Goal: Task Accomplishment & Management: Complete application form

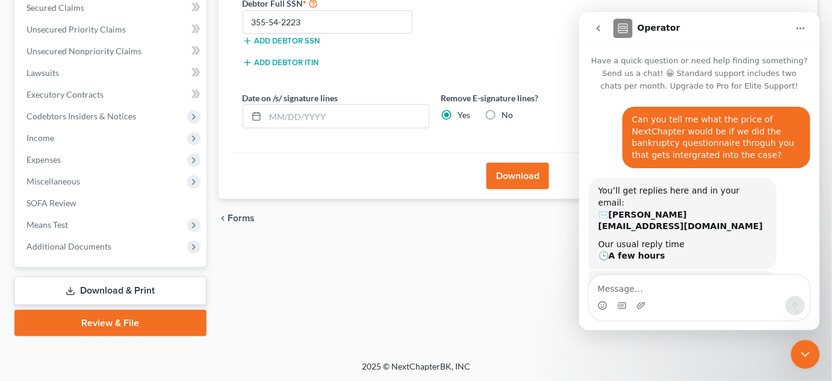
scroll to position [531, 0]
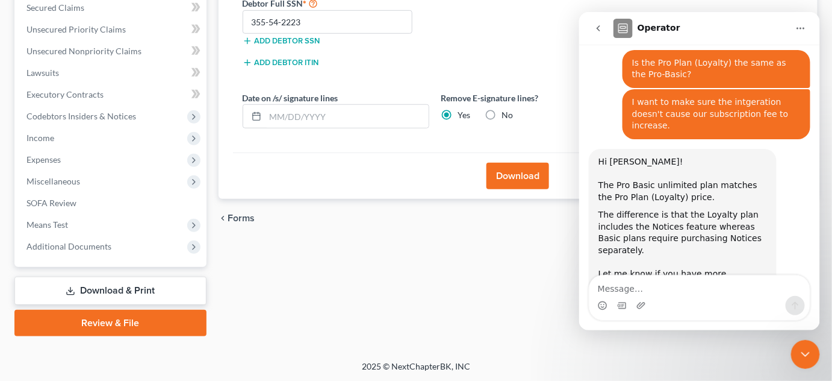
click at [798, 350] on icon "Close Intercom Messenger" at bounding box center [805, 353] width 14 height 14
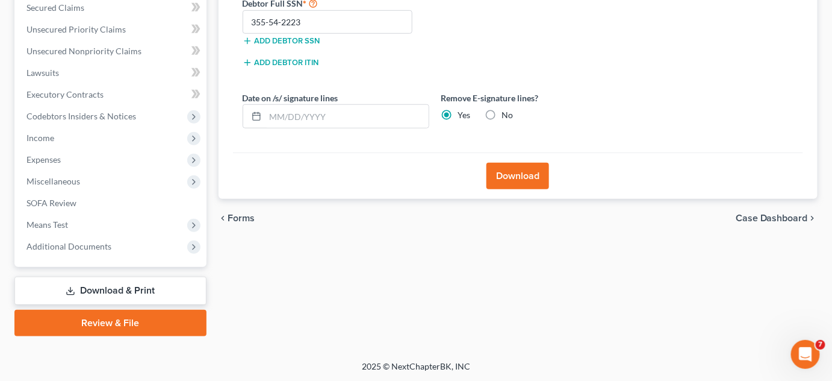
scroll to position [0, 0]
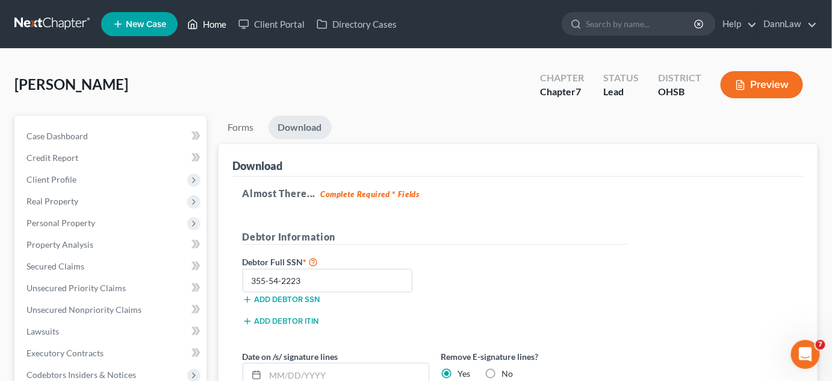
click at [215, 23] on link "Home" at bounding box center [206, 24] width 51 height 22
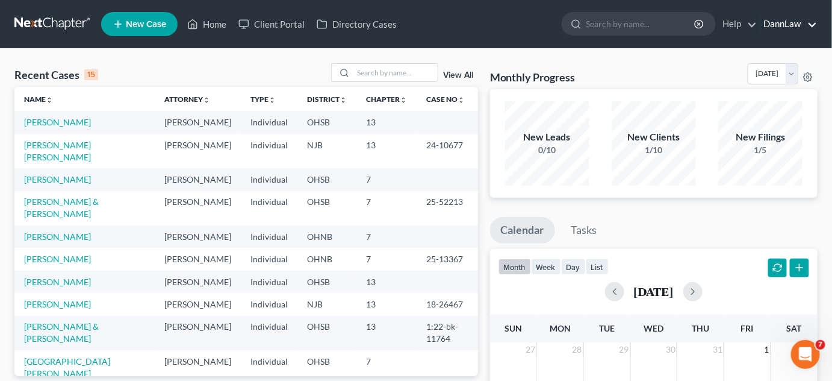
click at [790, 22] on link "DannLaw" at bounding box center [787, 24] width 59 height 22
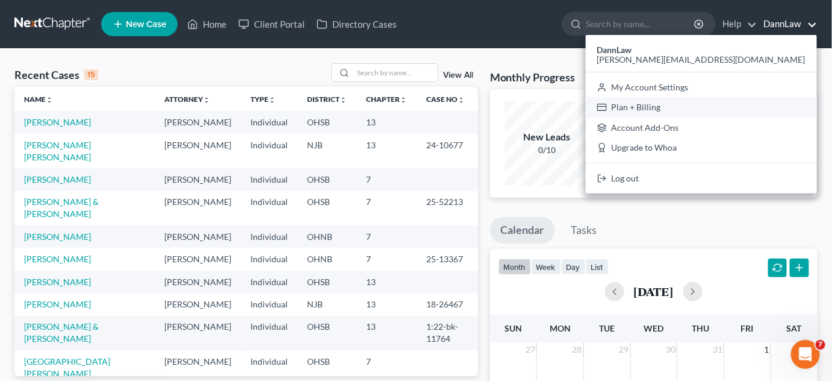
click at [773, 104] on link "Plan + Billing" at bounding box center [701, 107] width 231 height 20
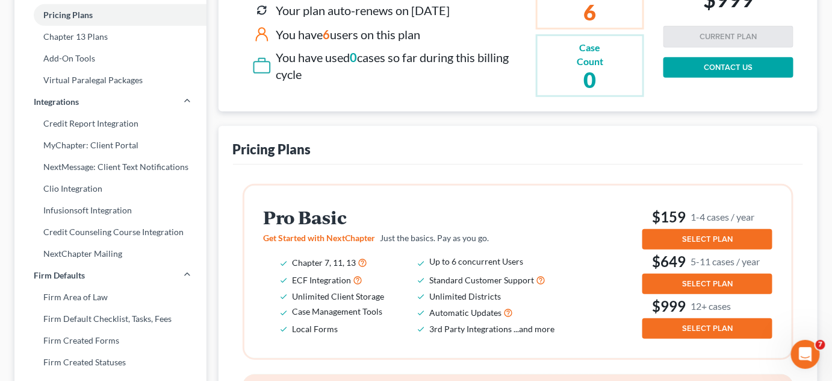
scroll to position [201, 0]
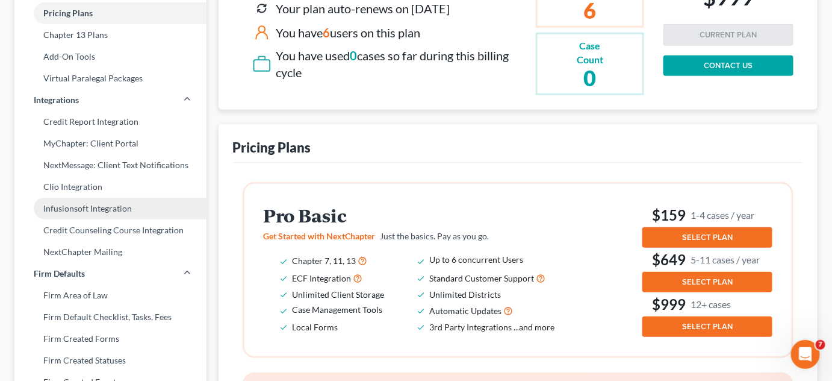
click at [108, 212] on link "Infusionsoft Integration" at bounding box center [110, 208] width 192 height 22
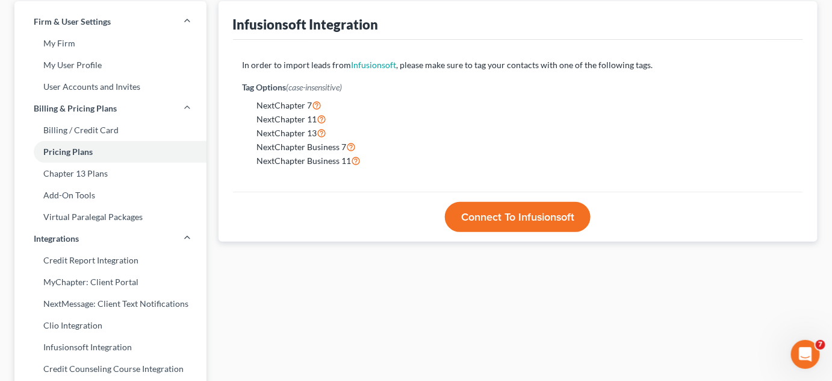
scroll to position [175, 0]
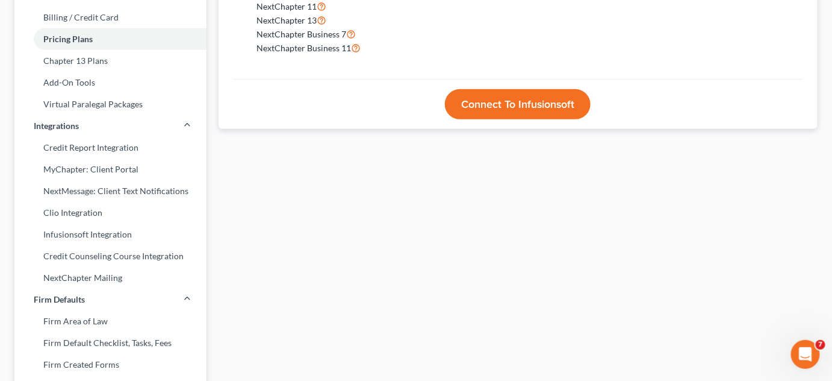
click at [346, 258] on div "Infusionsoft Integration In order to import leads from Infusionsoft , please ma…" at bounding box center [519, 285] width 612 height 792
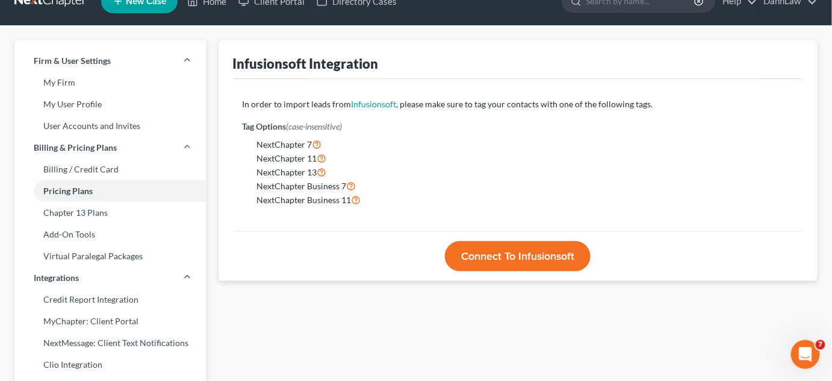
scroll to position [22, 0]
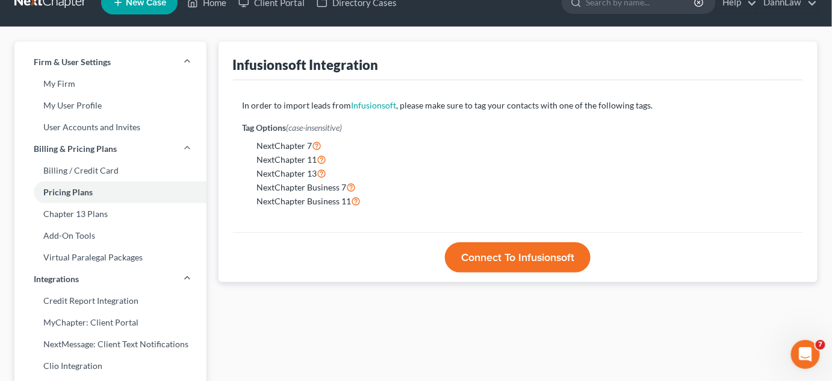
click at [809, 354] on icon "Open Intercom Messenger" at bounding box center [805, 354] width 20 height 20
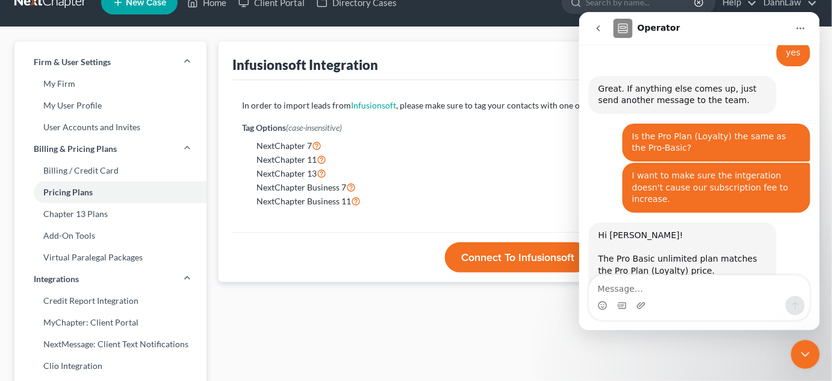
scroll to position [531, 0]
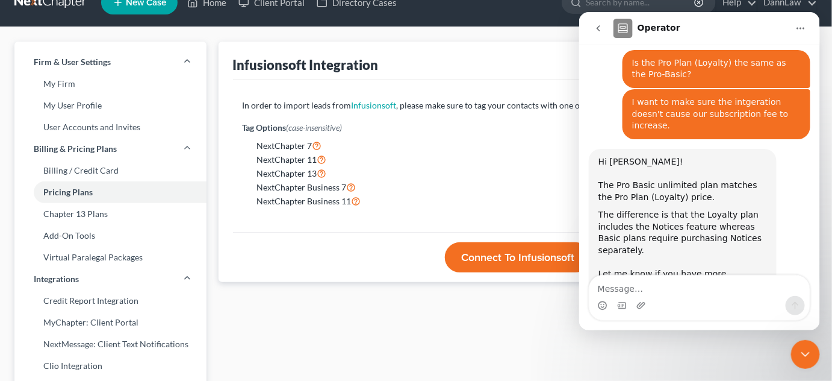
click at [685, 297] on div "Intercom messenger" at bounding box center [699, 304] width 220 height 19
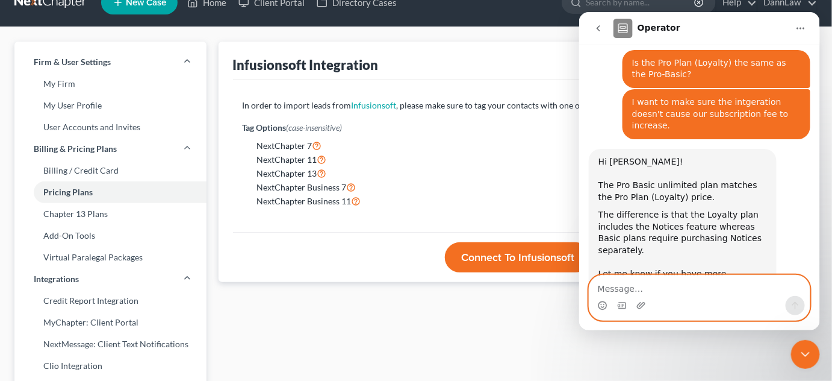
click at [655, 285] on textarea "Message…" at bounding box center [699, 285] width 220 height 20
type textarea "O"
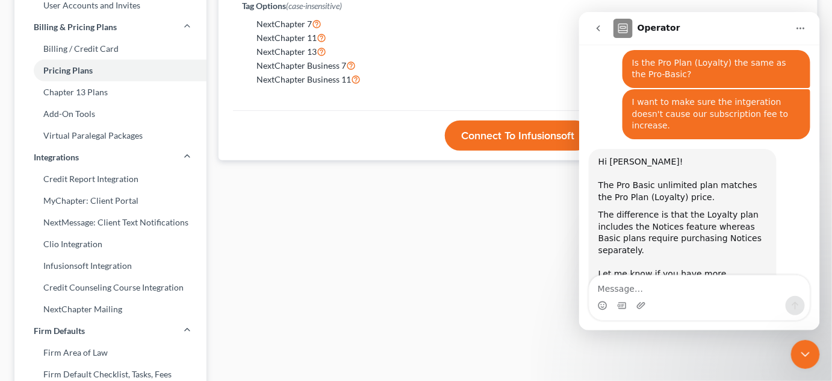
scroll to position [153, 0]
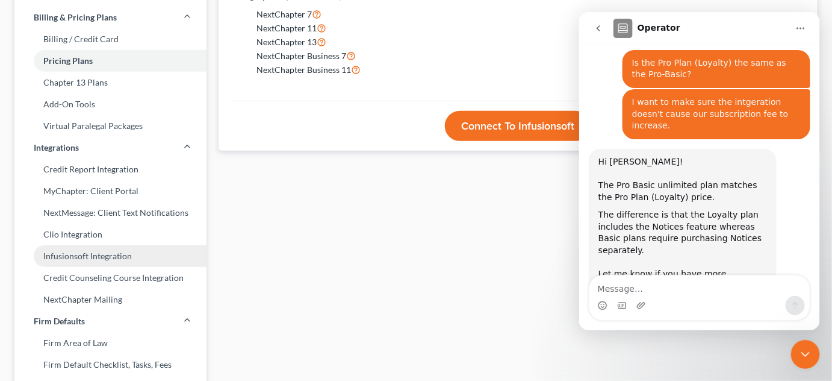
click at [82, 258] on link "Infusionsoft Integration" at bounding box center [110, 256] width 192 height 22
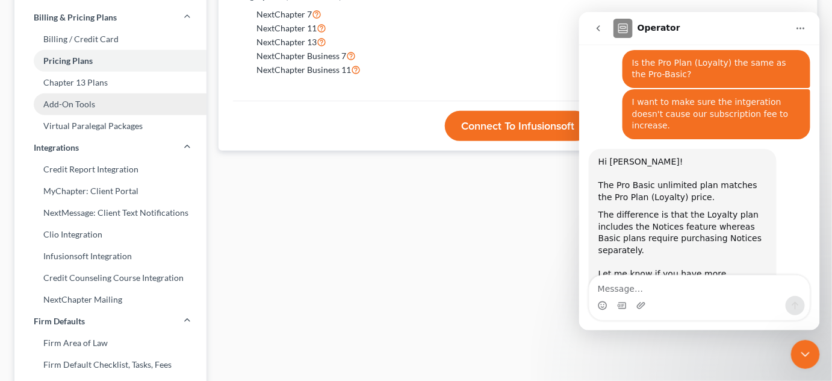
click at [83, 101] on link "Add-On Tools" at bounding box center [110, 104] width 192 height 22
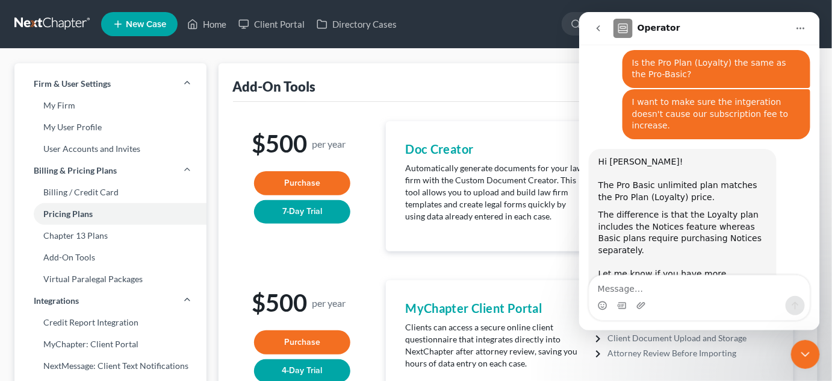
click at [799, 30] on icon "Home" at bounding box center [800, 28] width 10 height 10
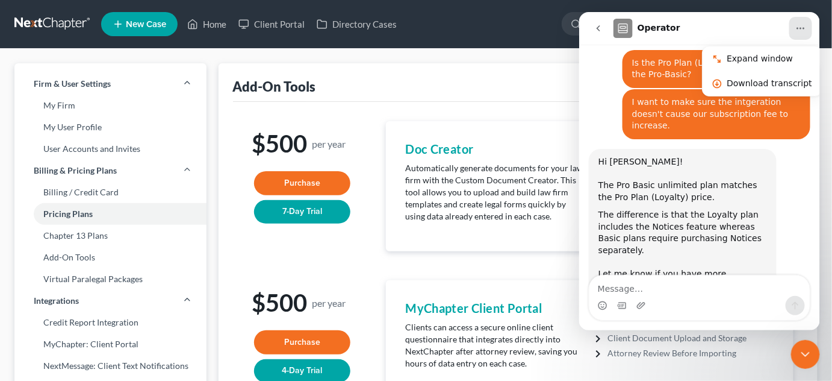
click at [802, 30] on icon "Home" at bounding box center [800, 28] width 10 height 10
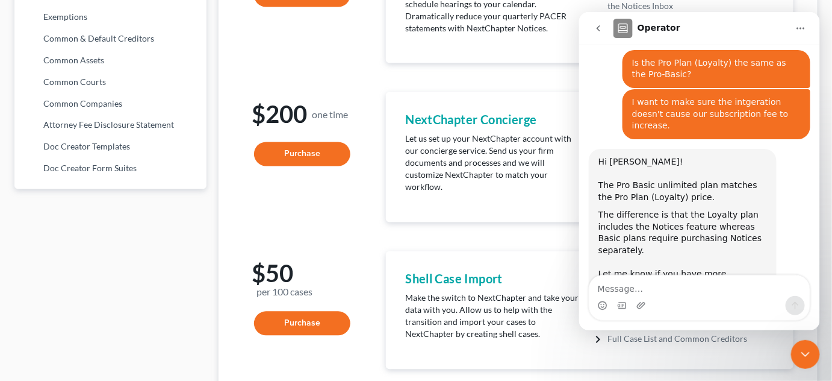
scroll to position [653, 0]
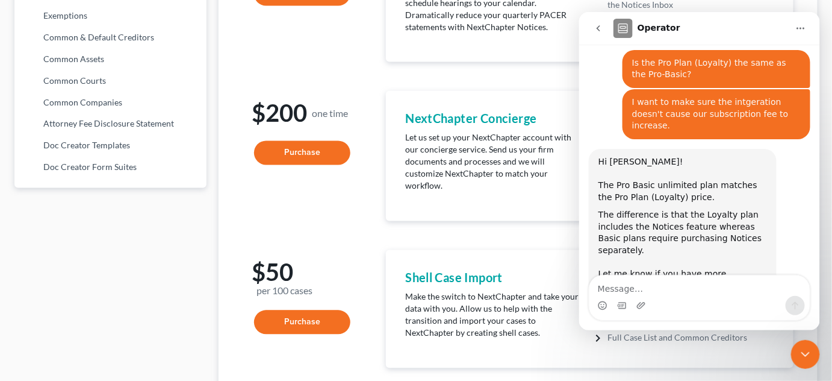
click at [289, 319] on button "Purchase" at bounding box center [302, 322] width 96 height 24
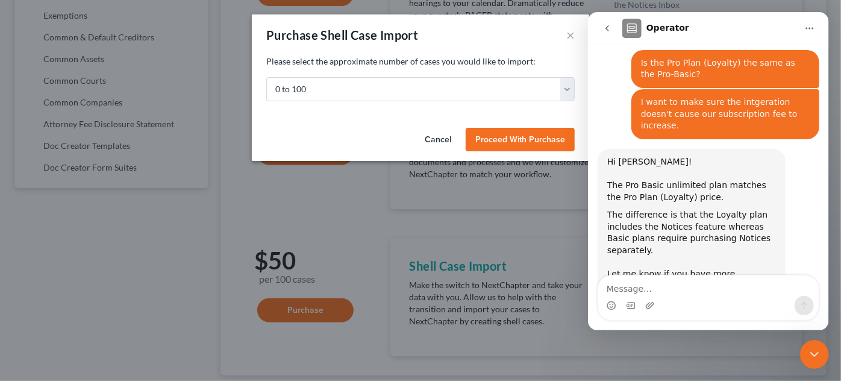
click at [498, 139] on span "Proceed With Purchase" at bounding box center [520, 139] width 90 height 10
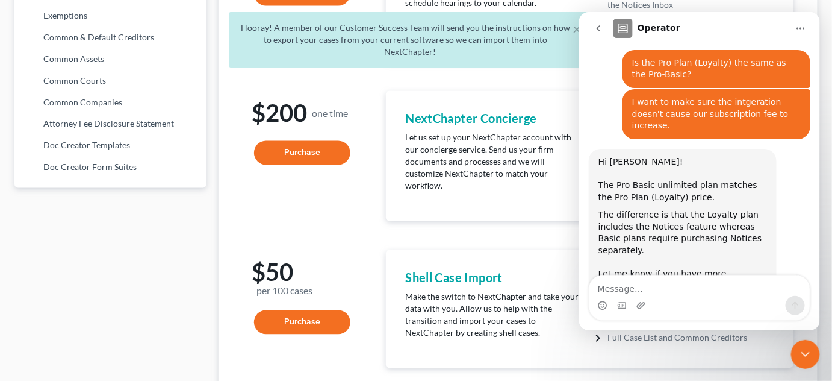
click at [803, 355] on icon "Close Intercom Messenger" at bounding box center [805, 353] width 14 height 14
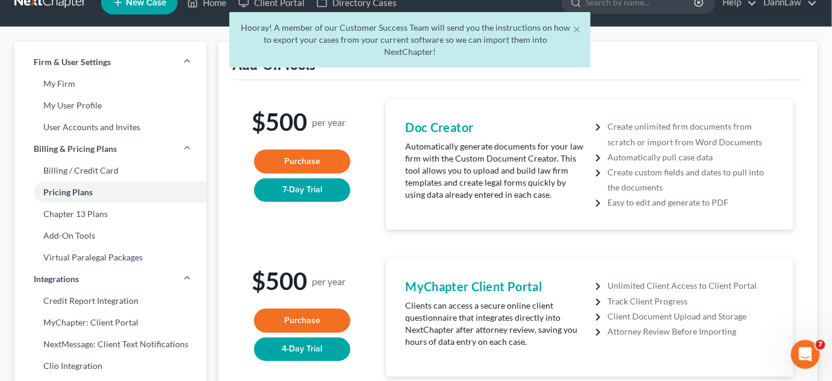
scroll to position [0, 0]
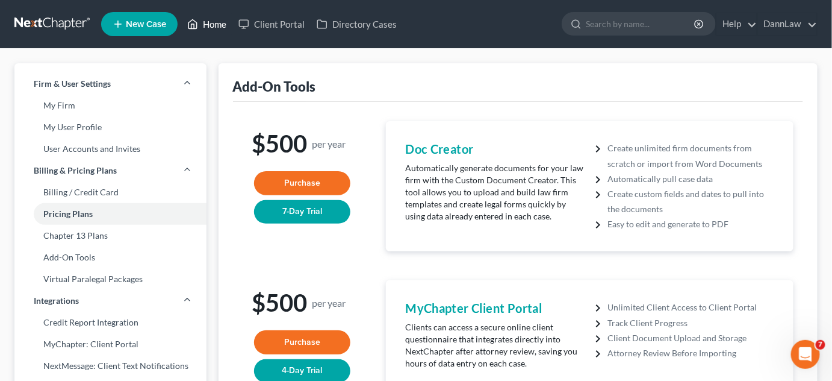
click at [194, 26] on icon at bounding box center [192, 24] width 11 height 14
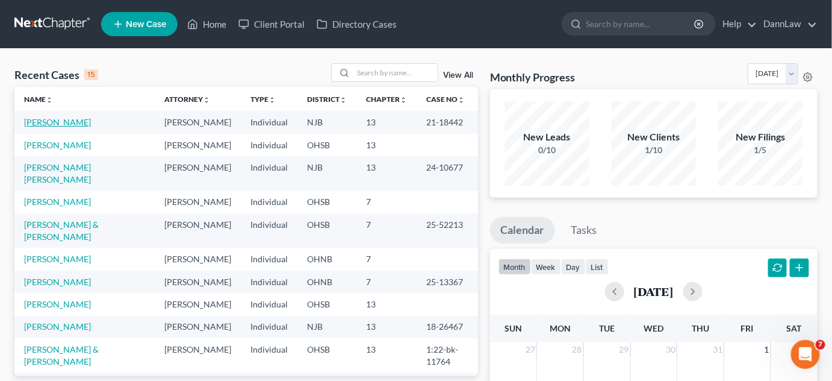
click at [65, 125] on link "[PERSON_NAME]" at bounding box center [57, 122] width 67 height 10
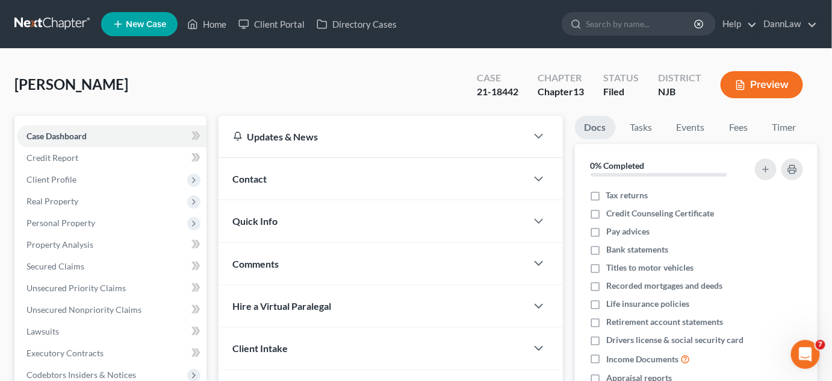
scroll to position [280, 0]
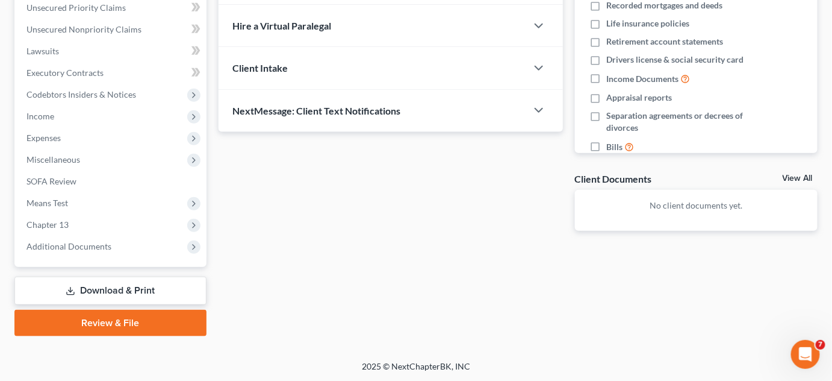
click at [99, 293] on link "Download & Print" at bounding box center [110, 290] width 192 height 28
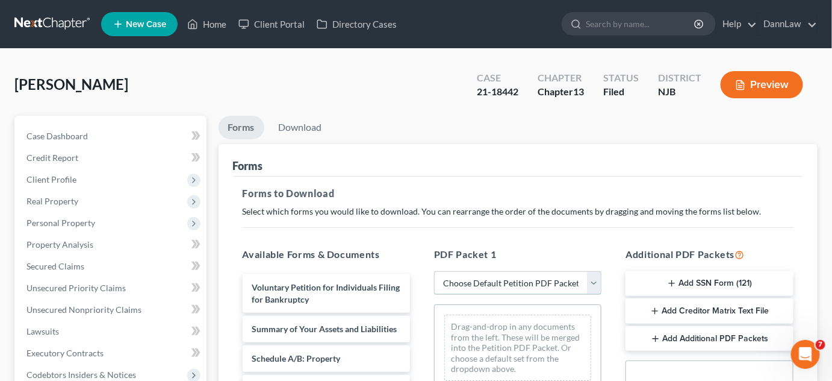
click at [500, 283] on select "Choose Default Petition PDF Packet Complete Bankruptcy Petition (all forms and …" at bounding box center [517, 283] width 167 height 24
select select "2"
click at [434, 271] on select "Choose Default Petition PDF Packet Complete Bankruptcy Petition (all forms and …" at bounding box center [517, 283] width 167 height 24
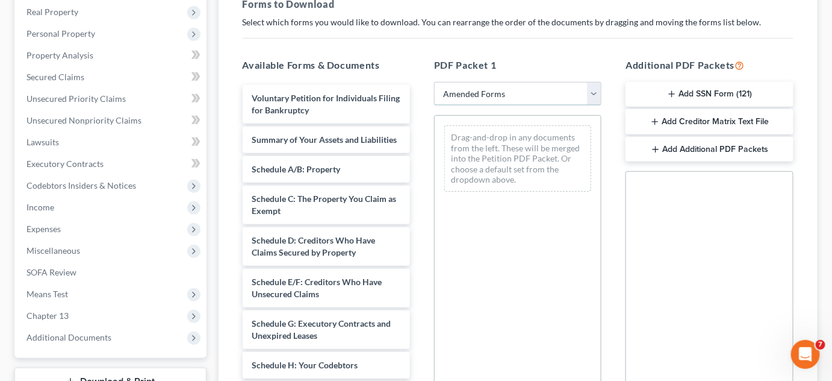
scroll to position [178, 0]
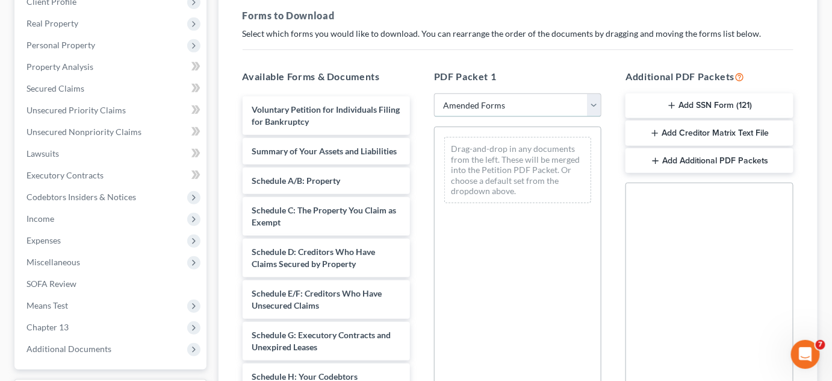
click at [515, 107] on select "Choose Default Petition PDF Packet Complete Bankruptcy Petition (all forms and …" at bounding box center [517, 105] width 167 height 24
click at [493, 63] on div "PDF Packet 1 Choose Default Petition PDF Packet Complete Bankruptcy Petition (a…" at bounding box center [517, 264] width 191 height 408
click at [76, 48] on span "Personal Property" at bounding box center [60, 45] width 69 height 10
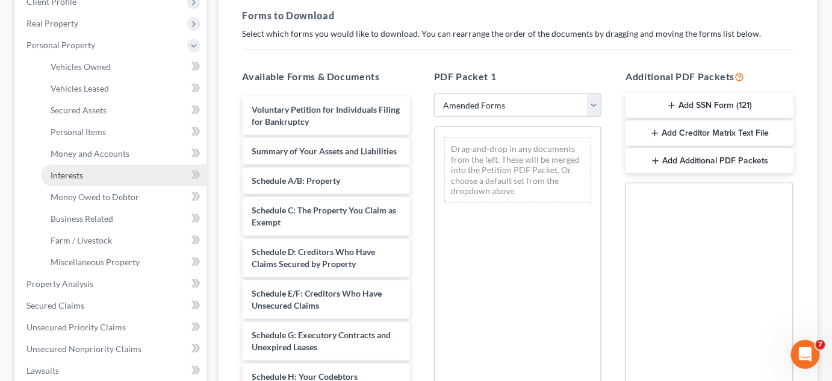
click at [84, 173] on link "Interests" at bounding box center [124, 175] width 166 height 22
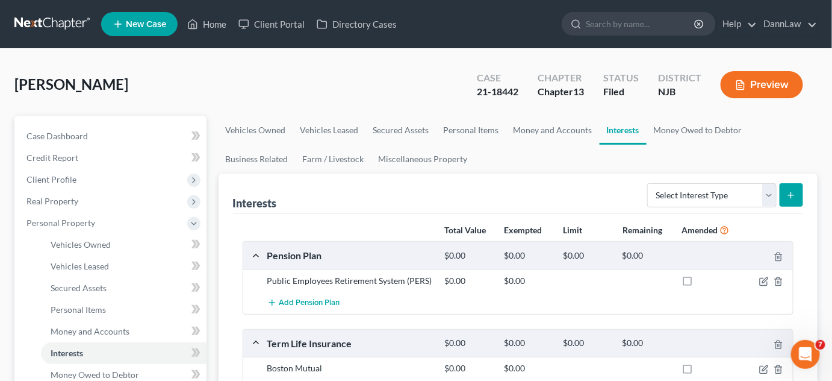
click at [368, 214] on div "Total Value Exempted Limit Remaining Amended Pension Plan $0.00 $0.00 $0.00 $0.…" at bounding box center [518, 322] width 571 height 217
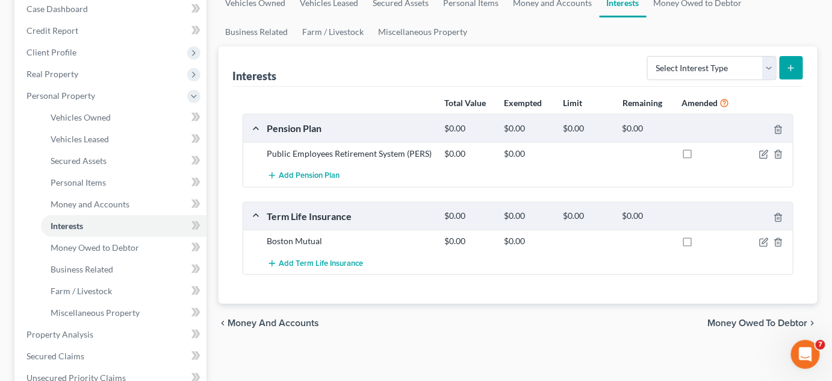
scroll to position [131, 0]
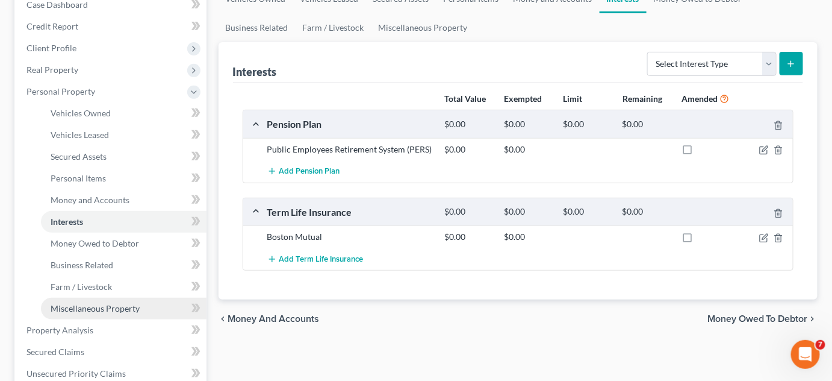
click at [122, 305] on span "Miscellaneous Property" at bounding box center [95, 308] width 89 height 10
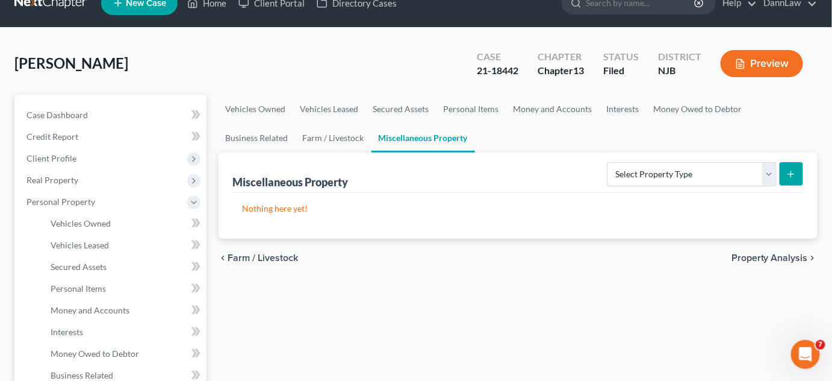
scroll to position [22, 0]
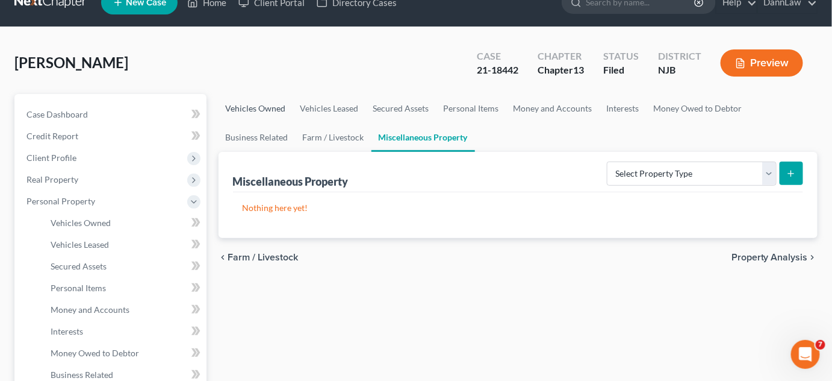
click at [272, 105] on link "Vehicles Owned" at bounding box center [256, 108] width 75 height 29
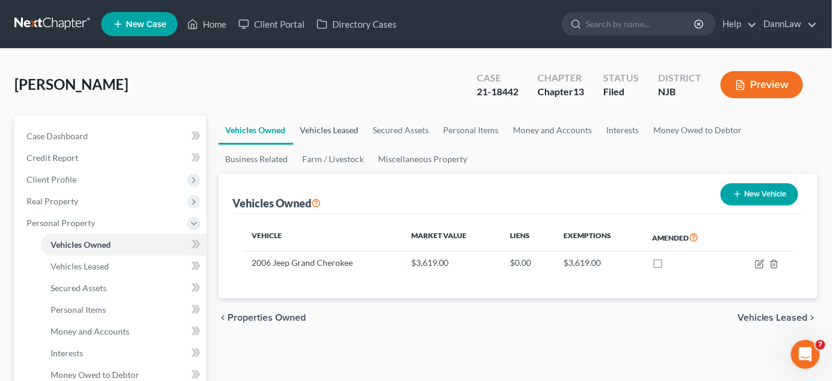
click at [325, 132] on link "Vehicles Leased" at bounding box center [329, 130] width 73 height 29
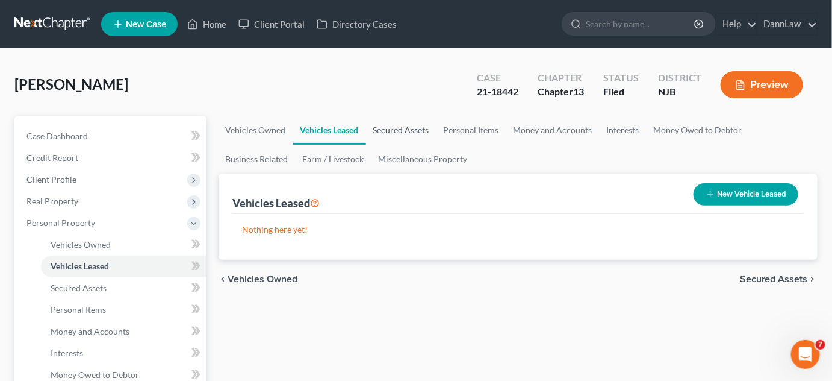
click at [389, 129] on link "Secured Assets" at bounding box center [401, 130] width 70 height 29
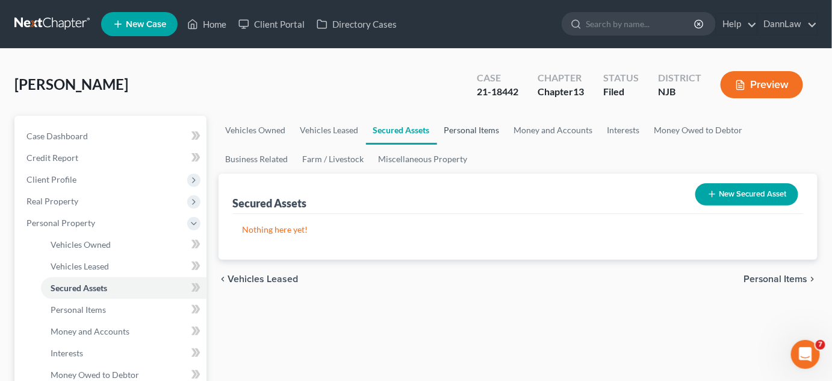
click at [473, 128] on link "Personal Items" at bounding box center [472, 130] width 70 height 29
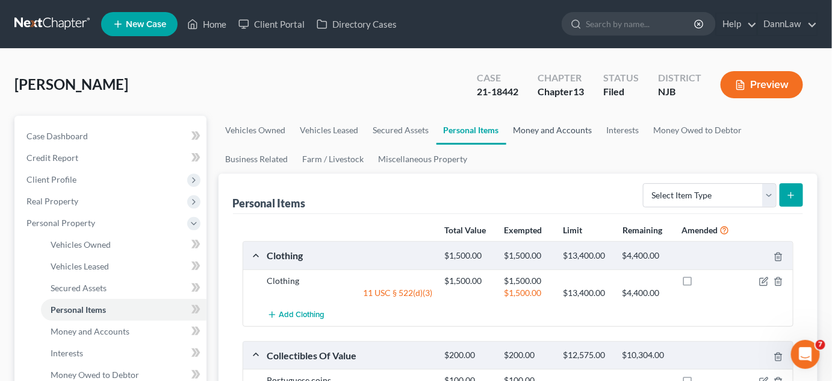
click at [536, 131] on link "Money and Accounts" at bounding box center [552, 130] width 93 height 29
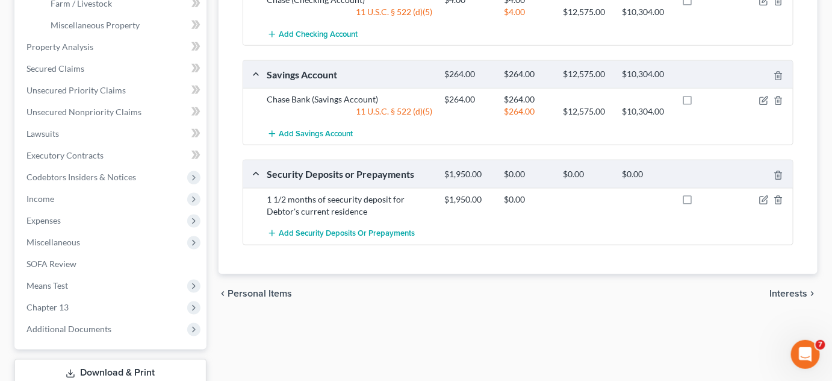
scroll to position [417, 0]
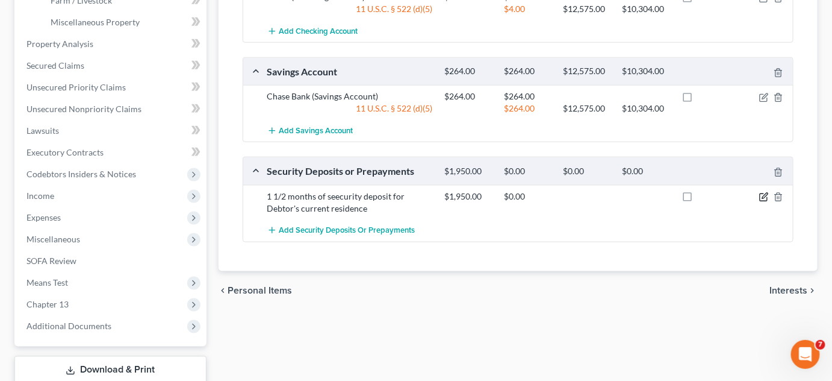
click at [762, 193] on icon "button" at bounding box center [764, 197] width 10 height 10
select select "3"
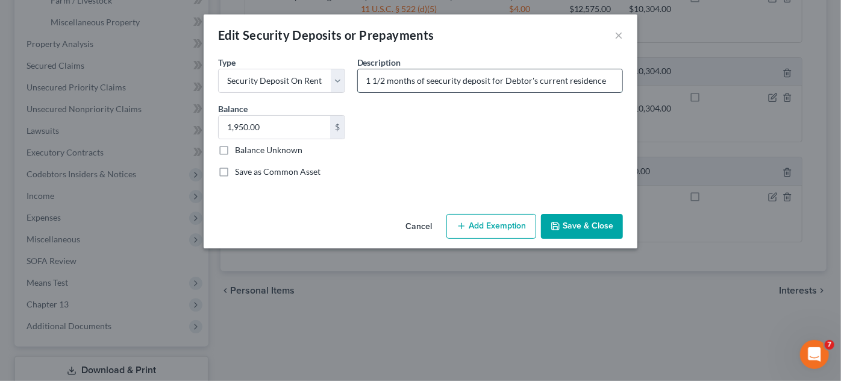
click at [434, 80] on input "1 1/2 months of seecurity deposit for Debtor's current residence" at bounding box center [490, 80] width 264 height 23
type input "1 1/2 months of security deposit for [PERSON_NAME]'s current residence"
click at [581, 232] on button "Save & Close" at bounding box center [582, 226] width 82 height 25
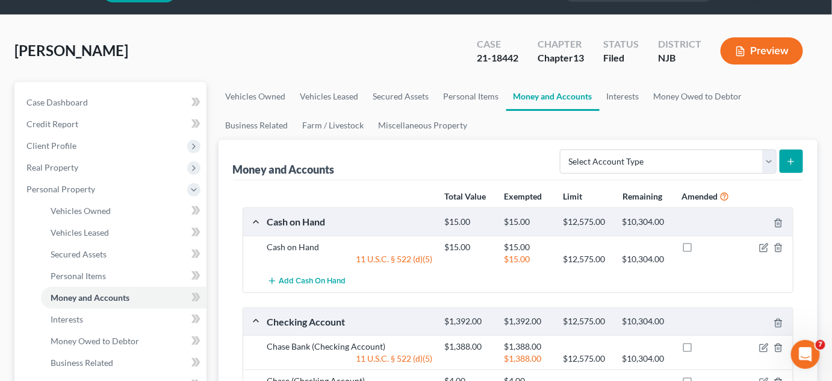
scroll to position [17, 0]
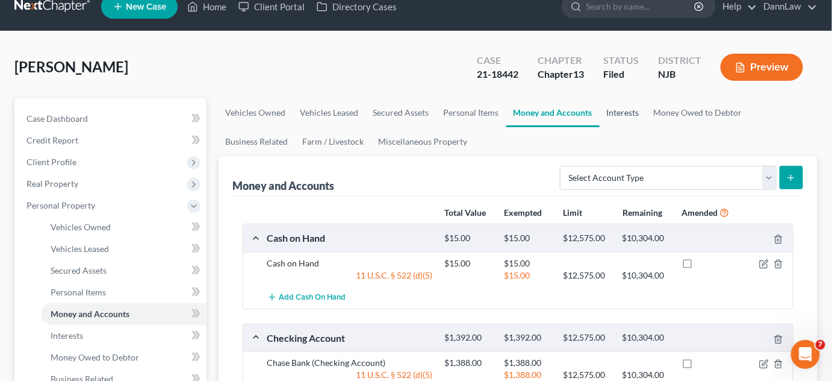
click at [621, 112] on link "Interests" at bounding box center [623, 112] width 47 height 29
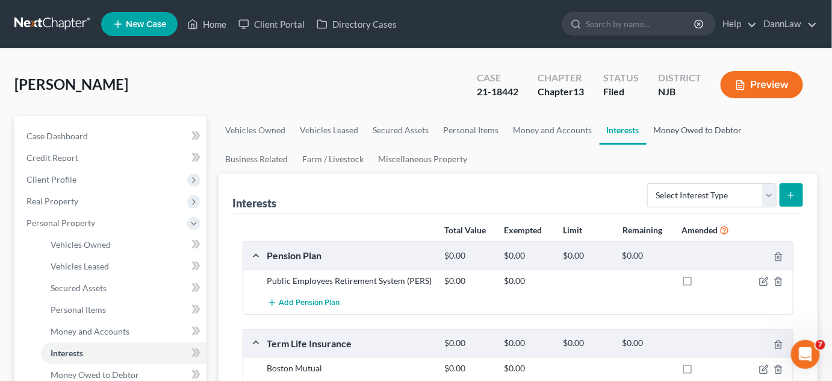
click at [703, 135] on link "Money Owed to Debtor" at bounding box center [698, 130] width 103 height 29
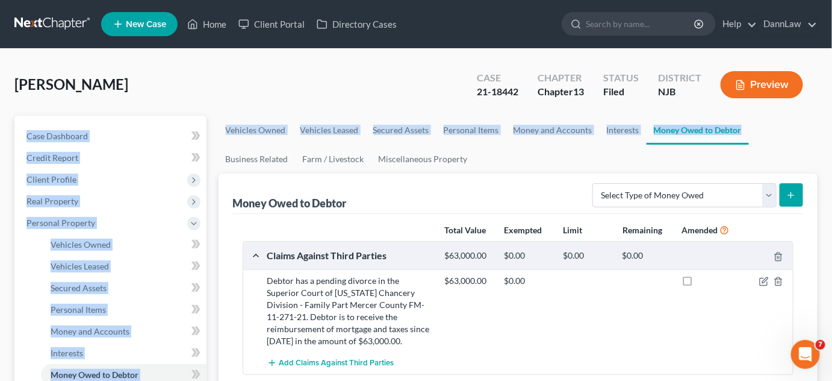
drag, startPoint x: 830, startPoint y: 73, endPoint x: 837, endPoint y: 134, distance: 60.6
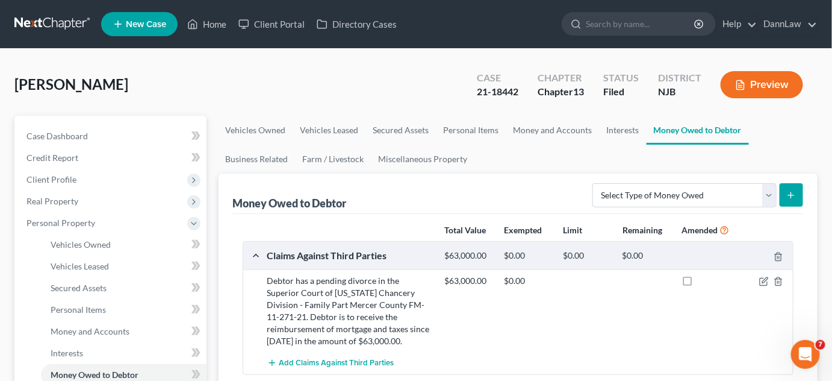
click at [485, 196] on div "Money Owed to Debtor Select Type of Money Owed Accounts Receivable Alimony Chil…" at bounding box center [518, 193] width 571 height 40
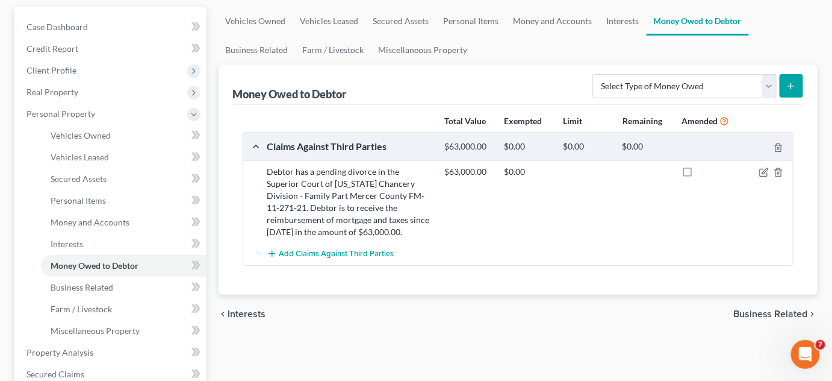
scroll to position [442, 0]
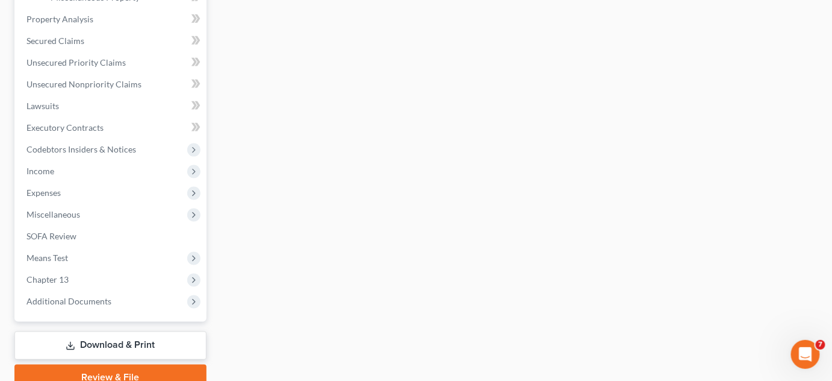
click at [163, 342] on link "Download & Print" at bounding box center [110, 345] width 192 height 28
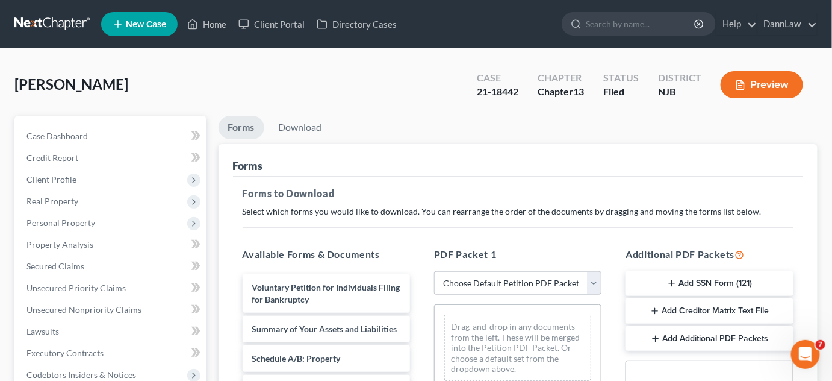
click at [538, 281] on select "Choose Default Petition PDF Packet Complete Bankruptcy Petition (all forms and …" at bounding box center [517, 283] width 167 height 24
select select "2"
click at [434, 271] on select "Choose Default Petition PDF Packet Complete Bankruptcy Petition (all forms and …" at bounding box center [517, 283] width 167 height 24
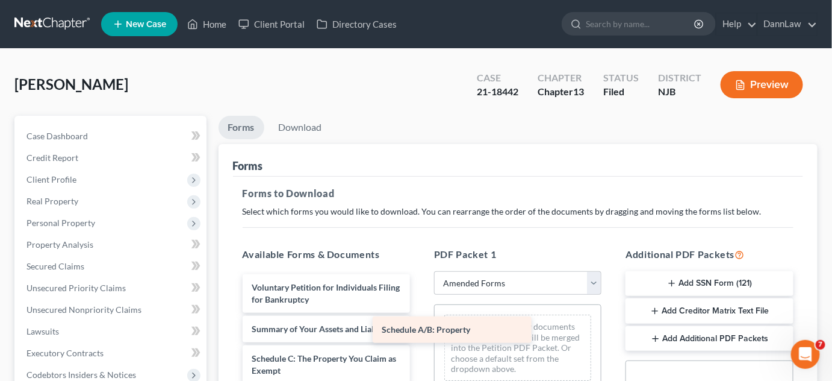
drag, startPoint x: 358, startPoint y: 367, endPoint x: 507, endPoint y: 329, distance: 154.1
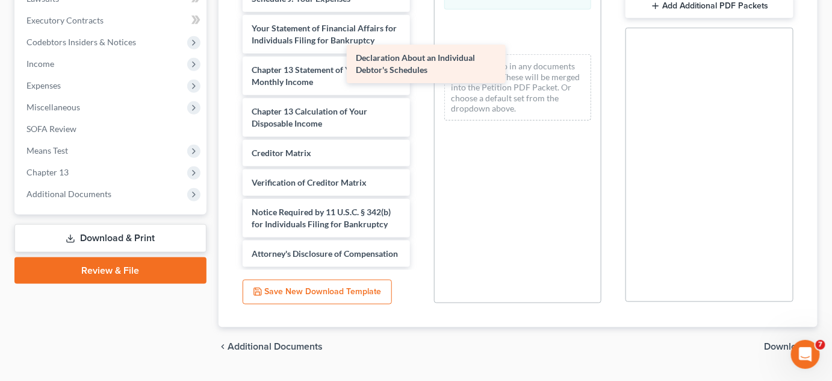
scroll to position [276, 0]
drag, startPoint x: 352, startPoint y: 8, endPoint x: 493, endPoint y: 70, distance: 154.3
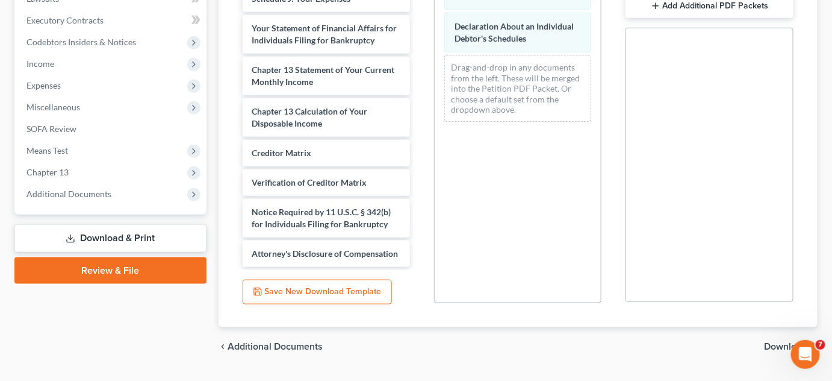
click at [773, 344] on span "Download" at bounding box center [786, 346] width 43 height 10
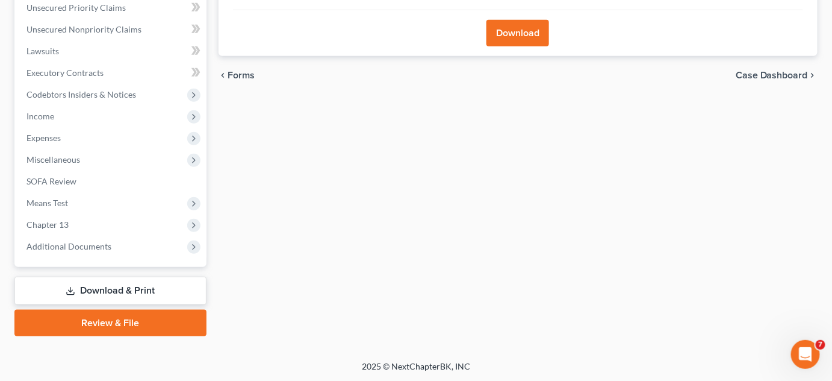
scroll to position [0, 0]
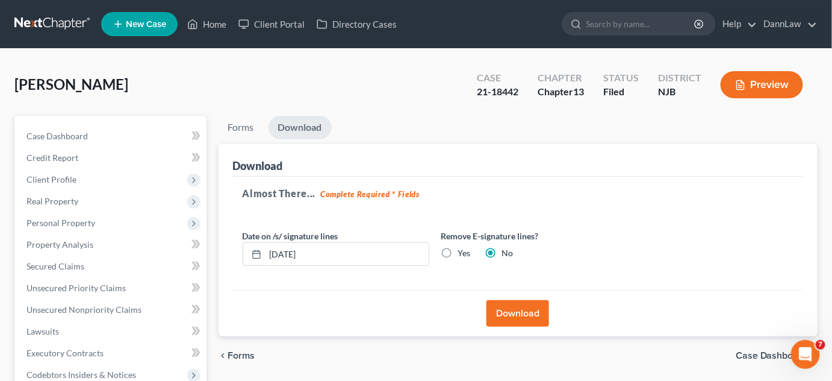
click at [458, 249] on label "Yes" at bounding box center [464, 253] width 13 height 12
click at [463, 249] on input "Yes" at bounding box center [467, 251] width 8 height 8
radio input "true"
radio input "false"
click at [390, 253] on input "[DATE]" at bounding box center [347, 254] width 163 height 23
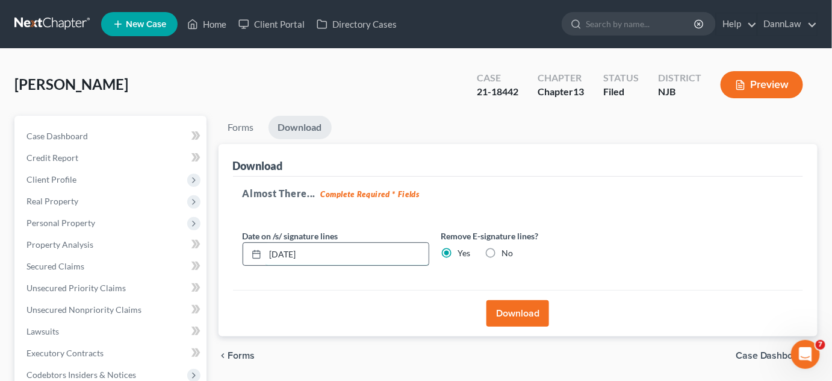
click at [390, 253] on input "[DATE]" at bounding box center [347, 254] width 163 height 23
click at [509, 317] on button "Download" at bounding box center [518, 313] width 63 height 26
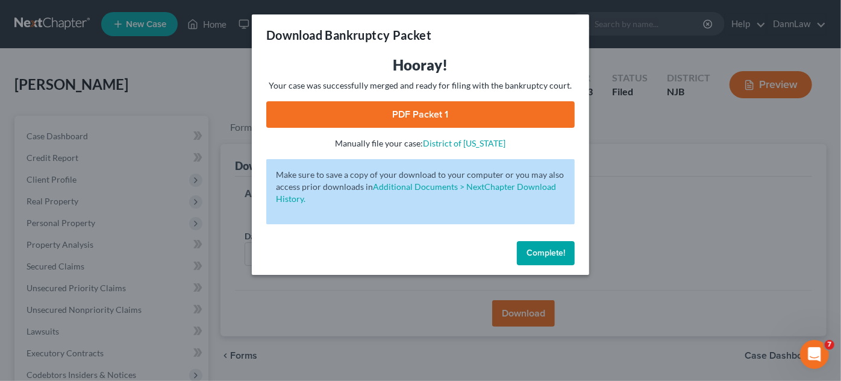
click at [444, 112] on link "PDF Packet 1" at bounding box center [420, 114] width 308 height 26
click at [552, 248] on span "Complete!" at bounding box center [545, 252] width 39 height 10
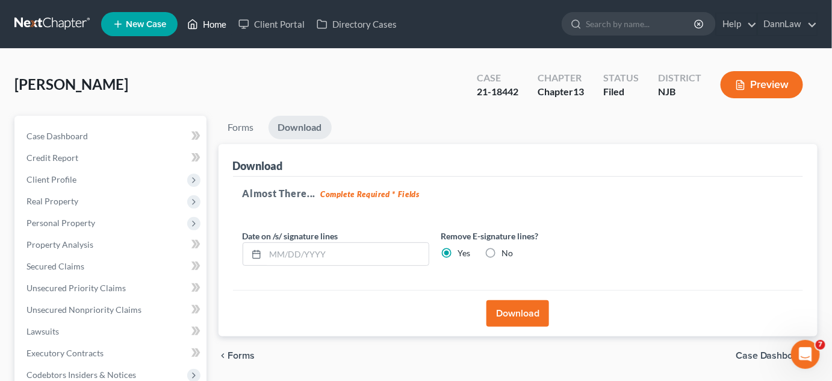
click at [207, 27] on link "Home" at bounding box center [206, 24] width 51 height 22
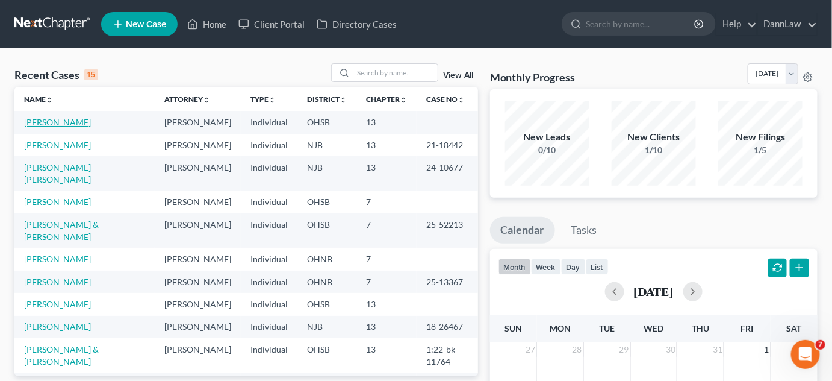
click at [73, 125] on link "[PERSON_NAME]" at bounding box center [57, 122] width 67 height 10
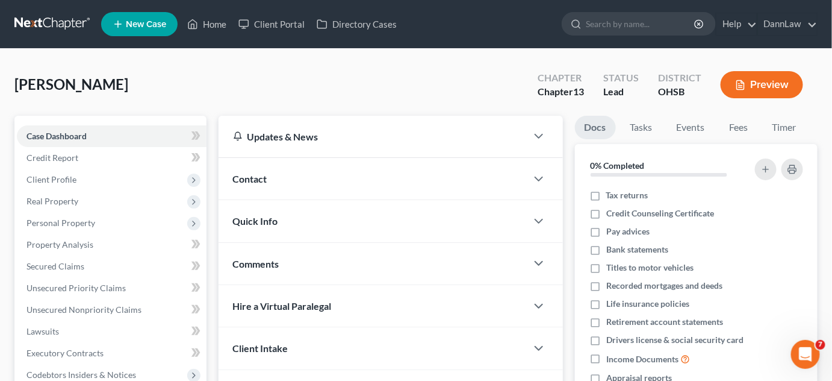
scroll to position [280, 0]
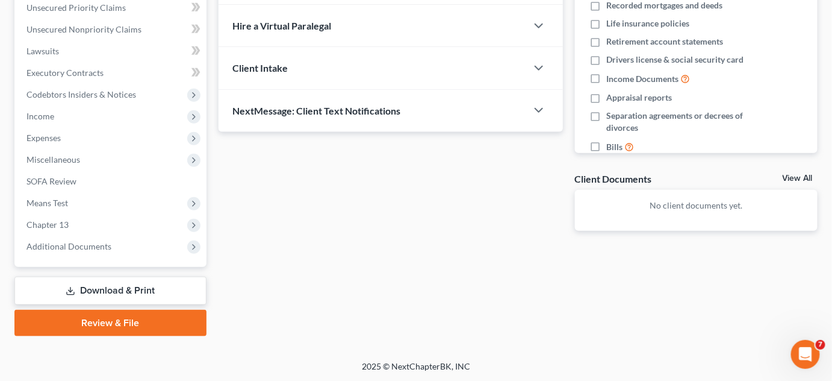
click at [314, 257] on div "Updates & News × [US_STATE] [GEOGRAPHIC_DATA] Notes Take a look at NextChapter'…" at bounding box center [519, 86] width 612 height 500
click at [164, 286] on link "Download & Print" at bounding box center [110, 290] width 192 height 28
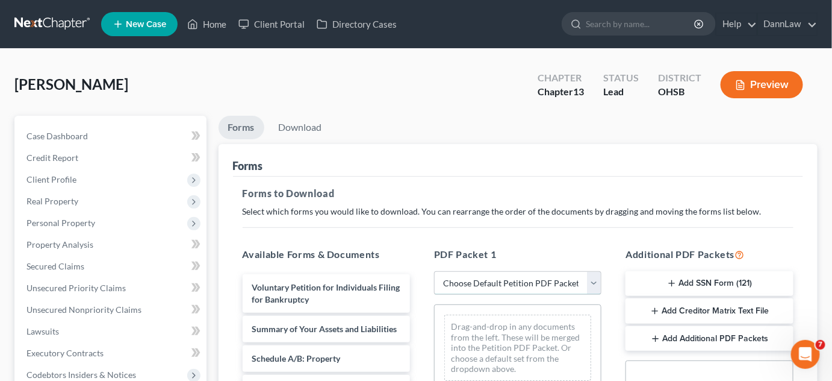
click at [528, 275] on select "Choose Default Petition PDF Packet Complete Bankruptcy Petition (all forms and …" at bounding box center [517, 283] width 167 height 24
select select "0"
click at [434, 271] on select "Choose Default Petition PDF Packet Complete Bankruptcy Petition (all forms and …" at bounding box center [517, 283] width 167 height 24
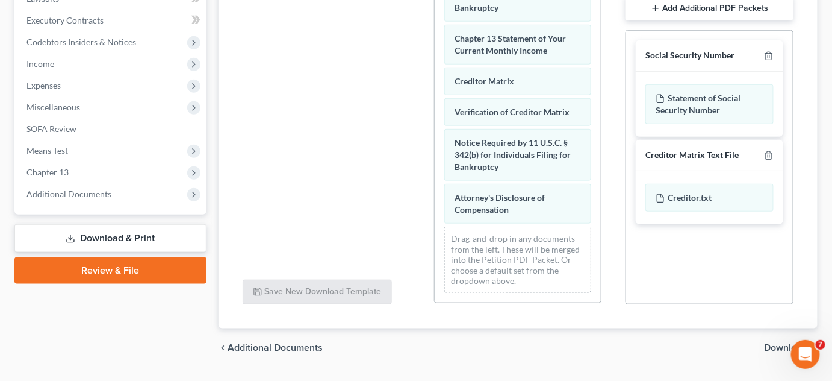
scroll to position [464, 0]
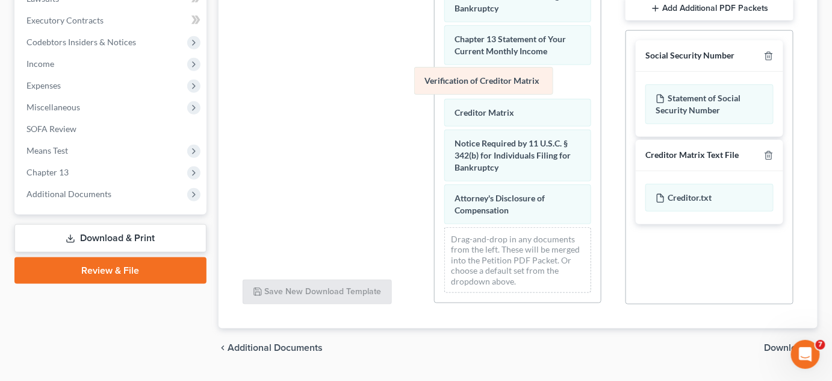
drag, startPoint x: 518, startPoint y: 109, endPoint x: 493, endPoint y: 73, distance: 44.4
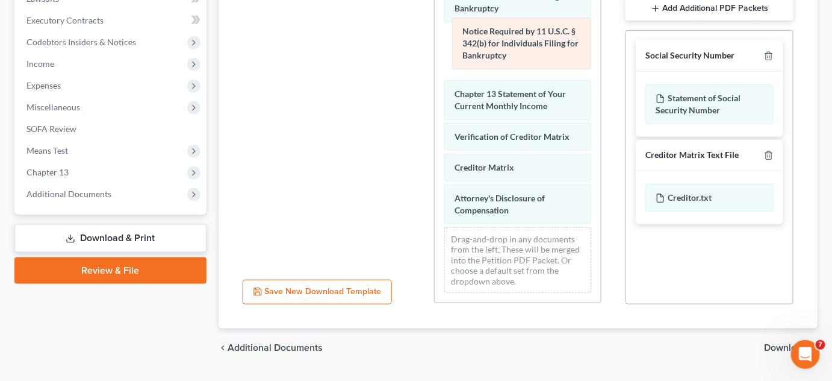
drag, startPoint x: 503, startPoint y: 155, endPoint x: 511, endPoint y: 43, distance: 112.2
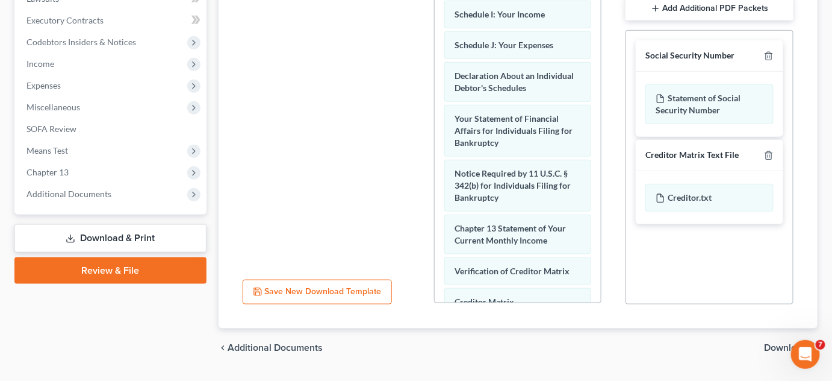
scroll to position [297, 0]
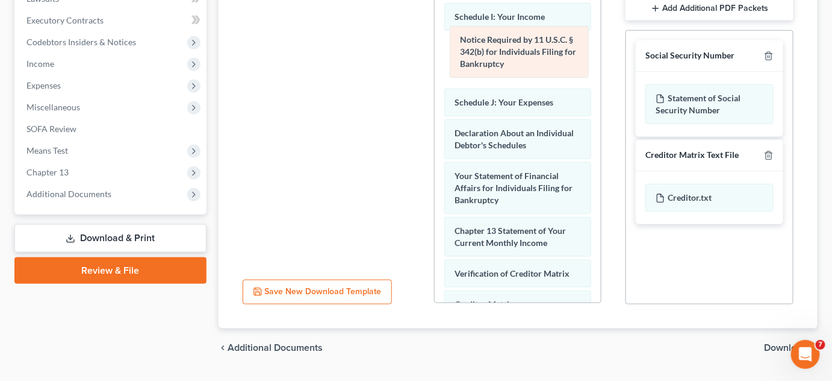
drag, startPoint x: 530, startPoint y: 217, endPoint x: 535, endPoint y: 51, distance: 166.3
click at [535, 51] on div "Notice Required by 11 U.S.C. § 342(b) for Individuals Filing for Bankruptcy Vol…" at bounding box center [518, 56] width 166 height 763
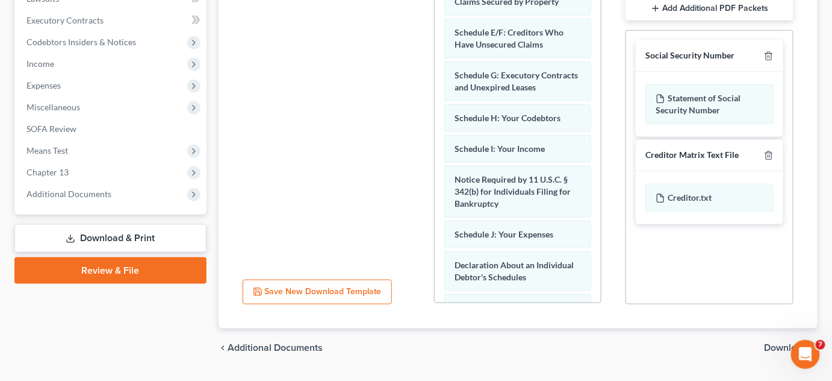
scroll to position [157, 0]
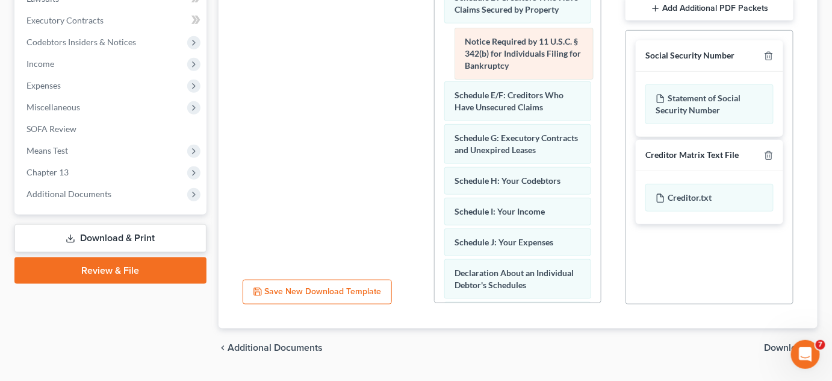
drag, startPoint x: 536, startPoint y: 235, endPoint x: 546, endPoint y: 58, distance: 177.9
click at [546, 58] on div "Notice Required by 11 U.S.C. § 342(b) for Individuals Filing for Bankruptcy Vol…" at bounding box center [518, 196] width 166 height 763
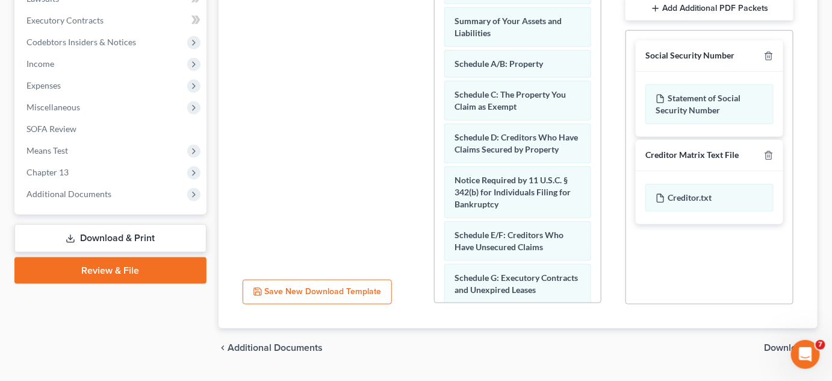
scroll to position [0, 0]
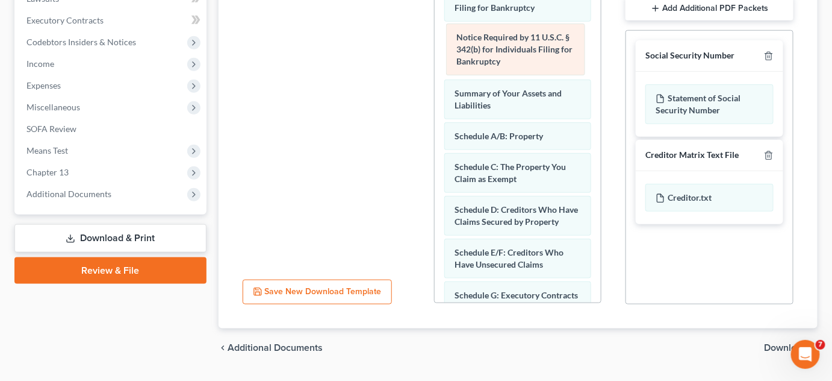
drag, startPoint x: 530, startPoint y: 231, endPoint x: 532, endPoint y: 50, distance: 181.2
click at [532, 50] on div "Notice Required by 11 U.S.C. § 342(b) for Individuals Filing for Bankruptcy Vol…" at bounding box center [518, 353] width 166 height 763
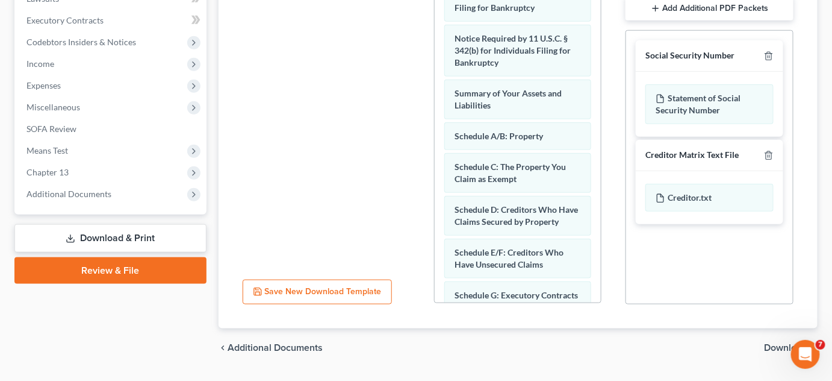
click at [770, 346] on span "Download" at bounding box center [786, 348] width 43 height 10
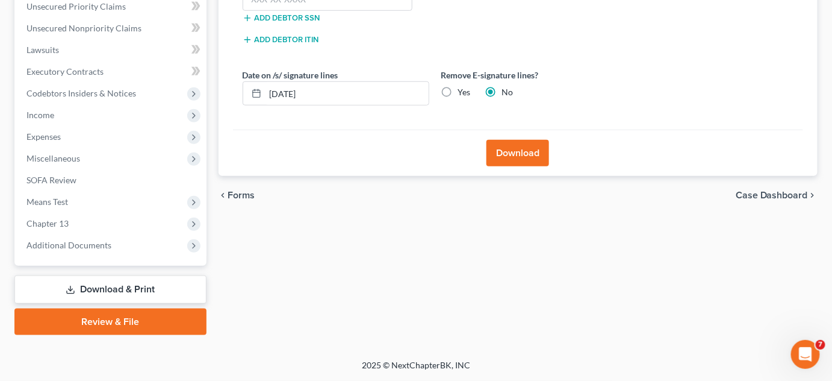
scroll to position [280, 0]
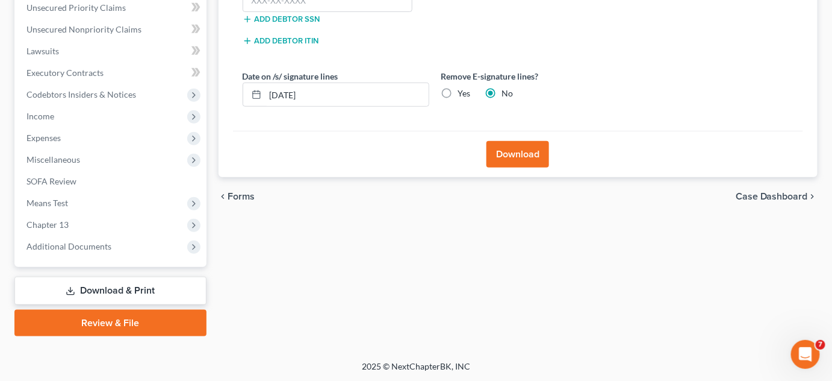
click at [458, 89] on label "Yes" at bounding box center [464, 93] width 13 height 12
click at [463, 89] on input "Yes" at bounding box center [467, 91] width 8 height 8
radio input "true"
radio input "false"
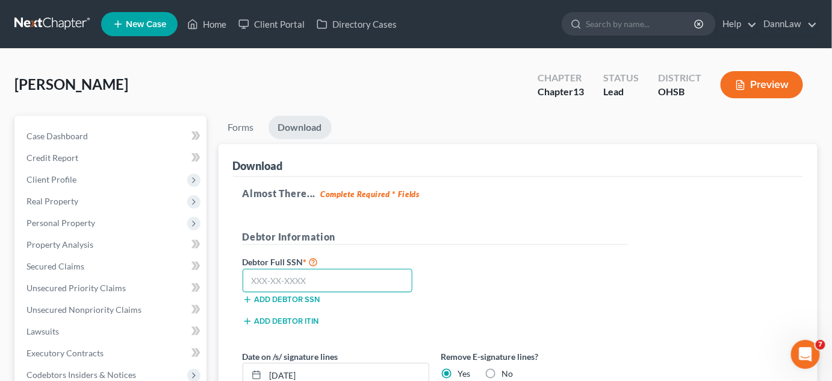
click at [359, 281] on input "text" at bounding box center [328, 281] width 170 height 24
type input "291-82-8099"
click at [280, 373] on input "[DATE]" at bounding box center [347, 374] width 163 height 23
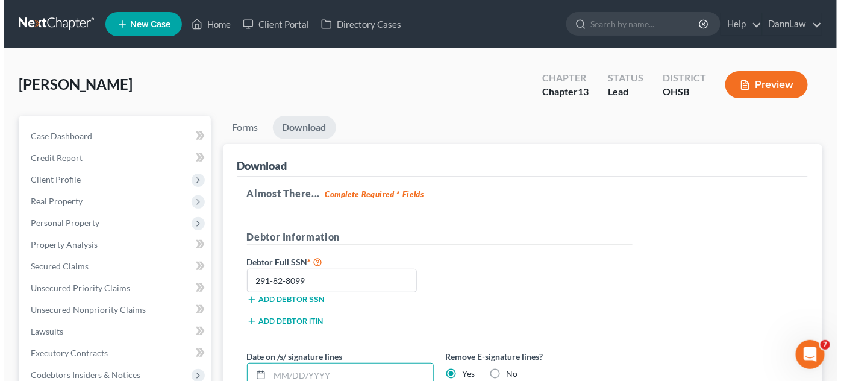
scroll to position [280, 0]
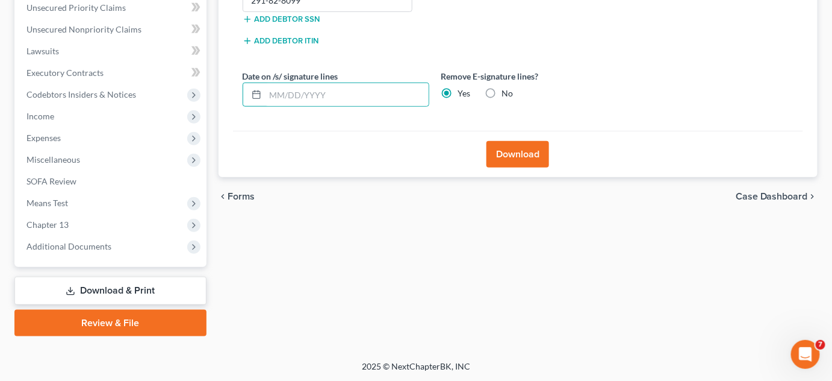
click at [526, 149] on button "Download" at bounding box center [518, 154] width 63 height 26
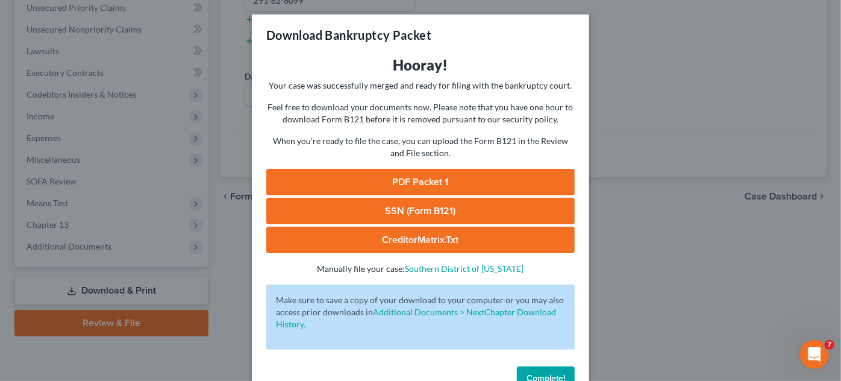
click at [372, 317] on p "Make sure to save a copy of your download to your computer or you may also acce…" at bounding box center [420, 312] width 289 height 36
click at [440, 182] on link "PDF Packet 1" at bounding box center [420, 182] width 308 height 26
